Goal: Check status: Check status

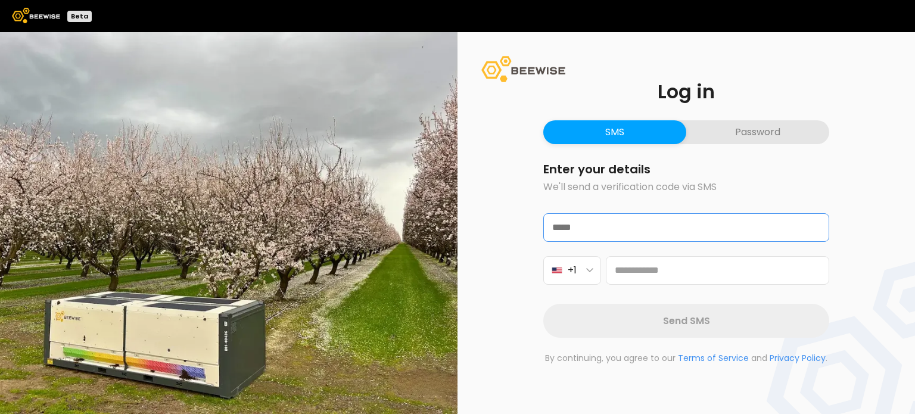
click at [603, 230] on input "email" at bounding box center [686, 227] width 285 height 27
type input "**********"
click at [579, 271] on button "+1" at bounding box center [572, 270] width 58 height 29
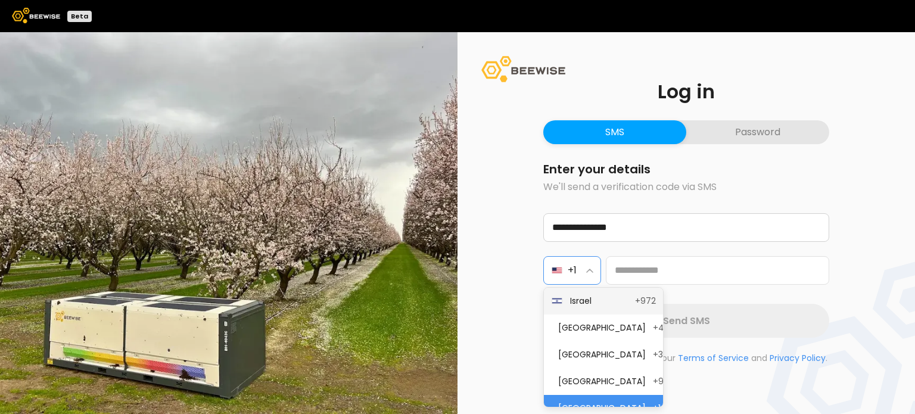
click at [591, 302] on span "Israel" at bounding box center [599, 301] width 58 height 13
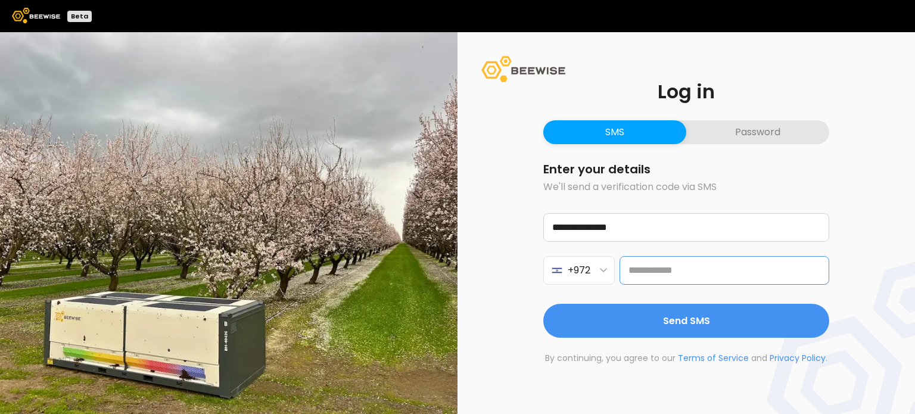
click at [645, 277] on input at bounding box center [724, 270] width 210 height 29
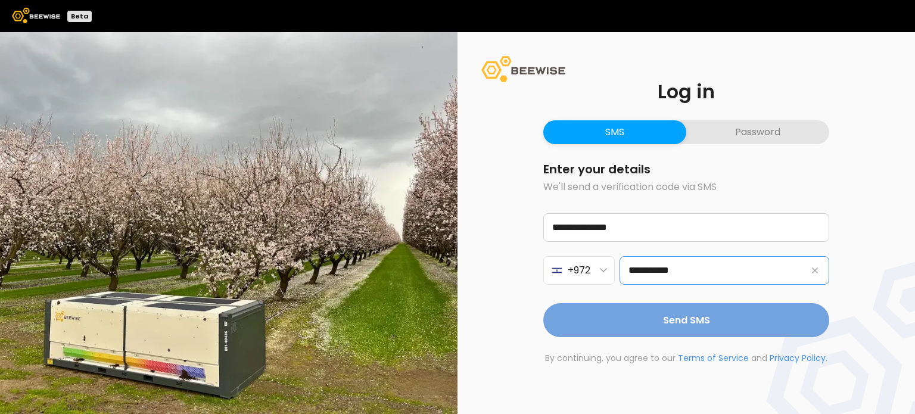
type input "**********"
click at [680, 323] on span "Send SMS" at bounding box center [686, 320] width 47 height 15
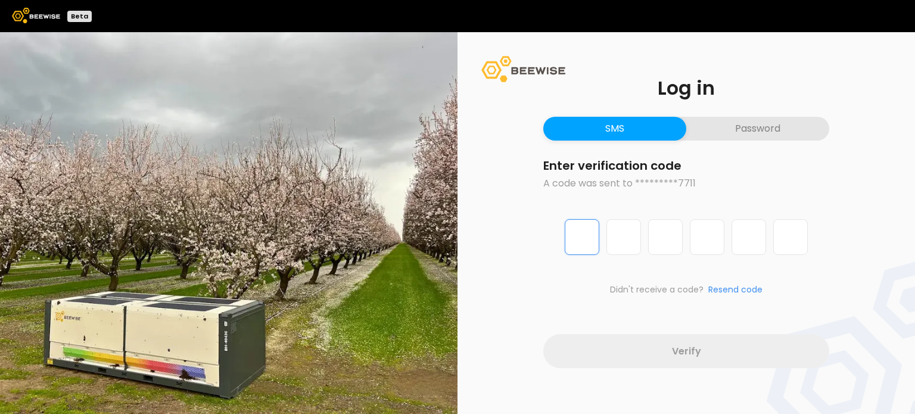
click at [567, 246] on input "Digit 1 of 6" at bounding box center [582, 237] width 35 height 36
type input "*"
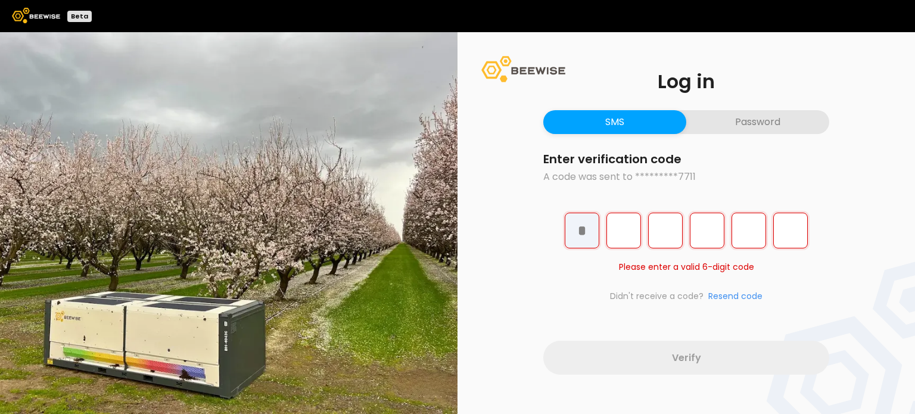
type input "*"
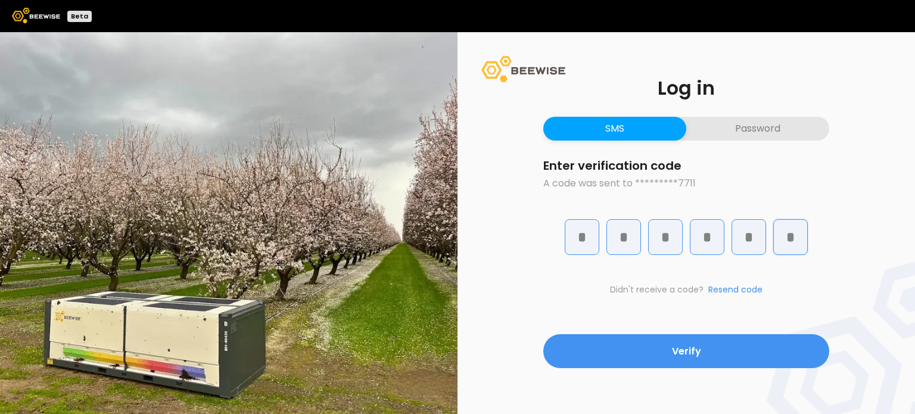
type input "*"
click at [543, 334] on button "Verify" at bounding box center [686, 351] width 286 height 34
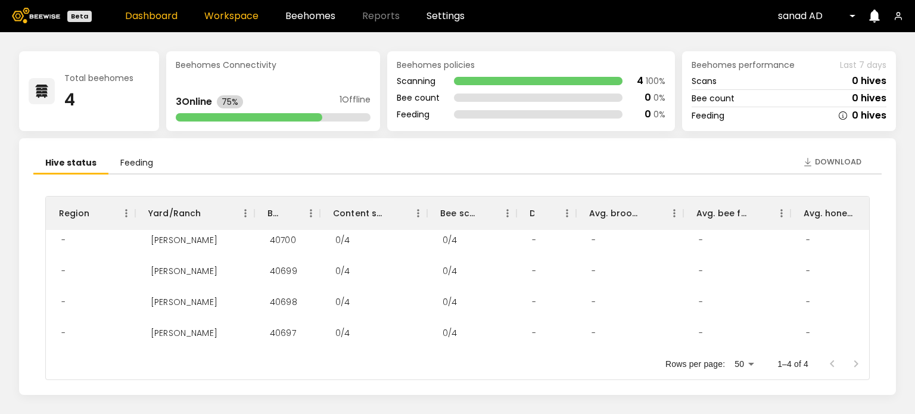
click at [221, 16] on link "Workspace" at bounding box center [231, 16] width 54 height 10
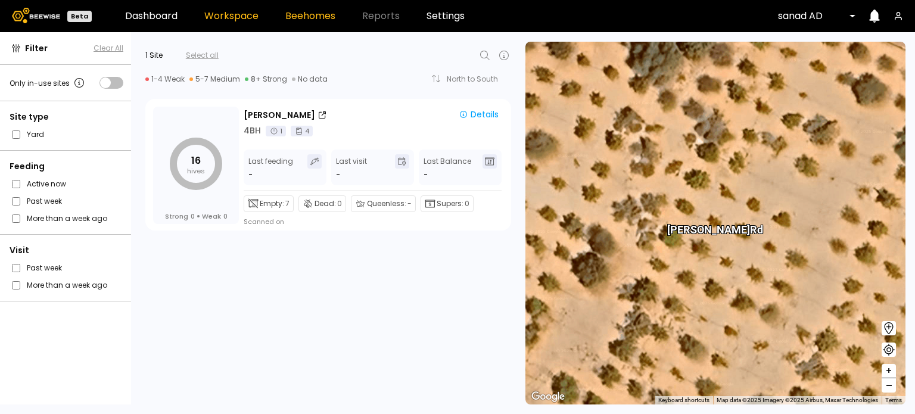
click at [317, 15] on link "Beehomes" at bounding box center [310, 16] width 50 height 10
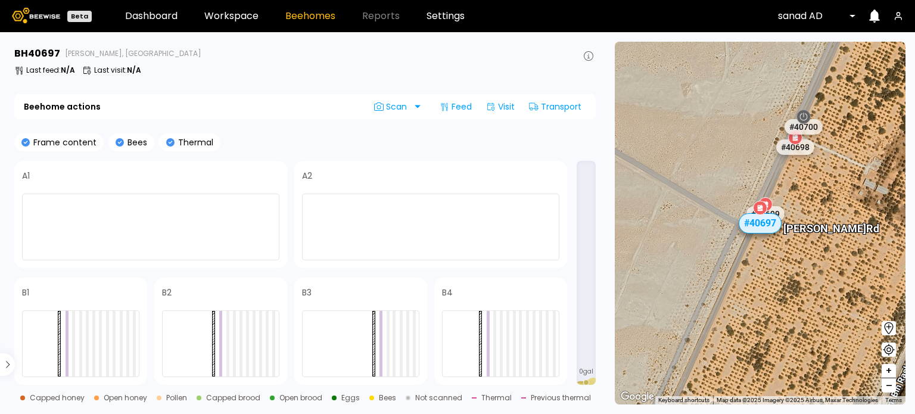
click at [814, 17] on div at bounding box center [812, 16] width 69 height 11
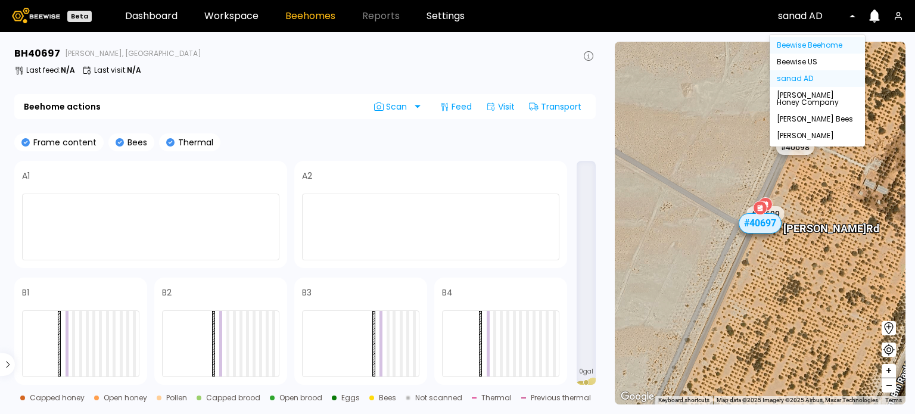
click at [800, 43] on div "Beewise Beehome" at bounding box center [817, 45] width 81 height 7
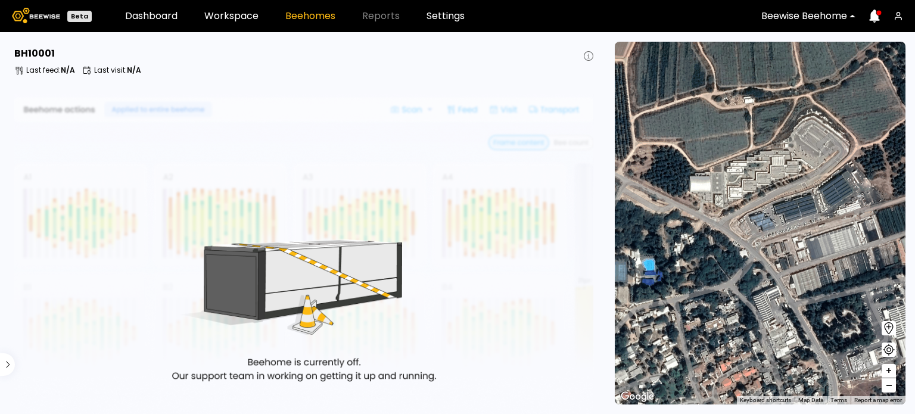
click at [793, 21] on div at bounding box center [804, 16] width 86 height 11
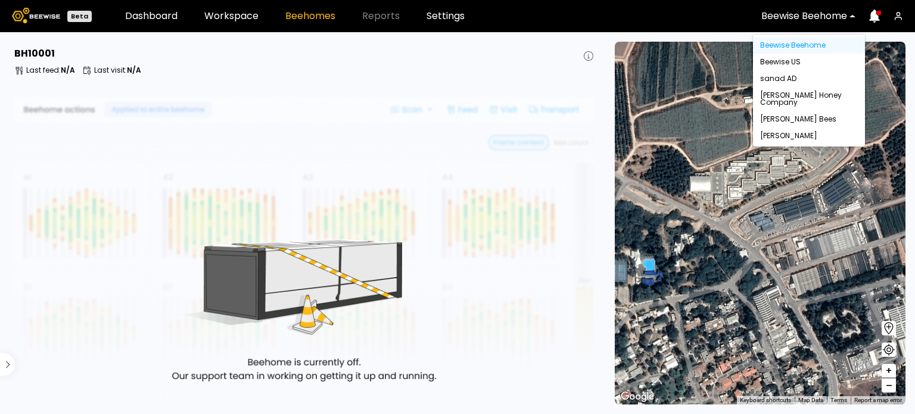
click at [519, 68] on div "Last feed : N/A Last visit : N/A" at bounding box center [304, 71] width 581 height 10
